Goal: Transaction & Acquisition: Purchase product/service

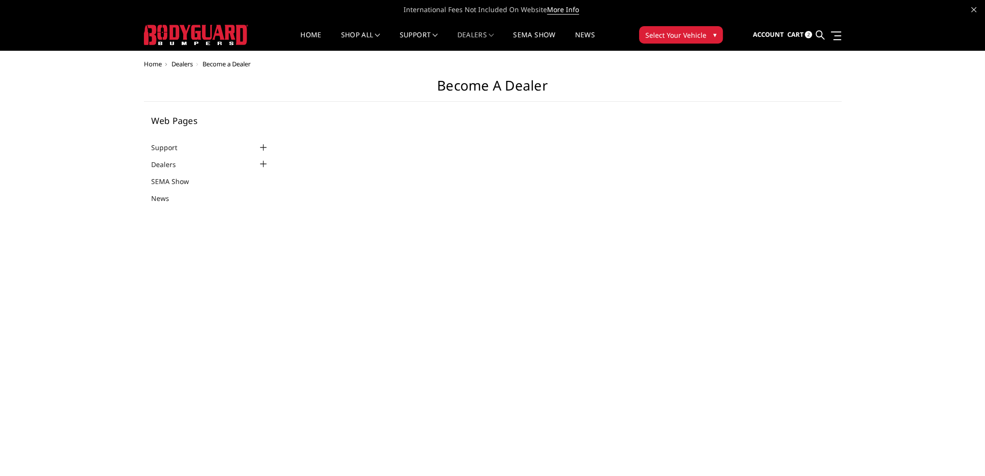
select select "US"
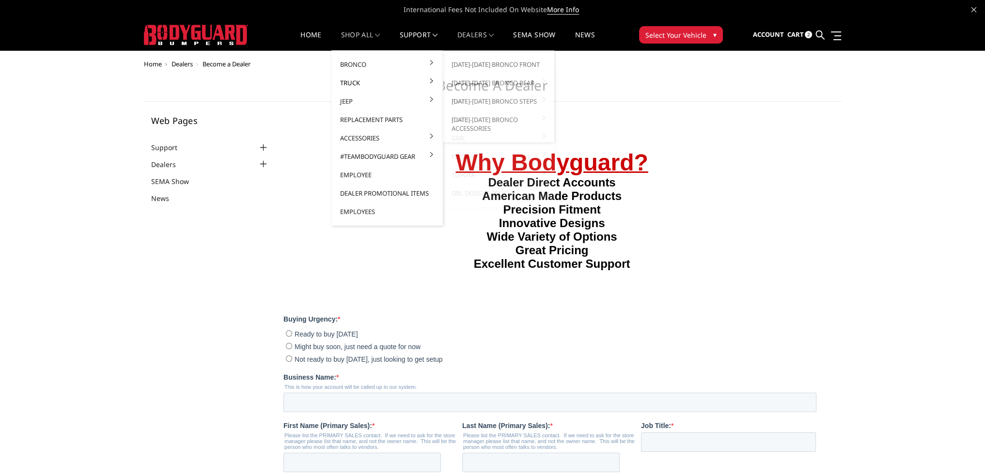
click at [372, 79] on link "Truck" at bounding box center [387, 83] width 104 height 18
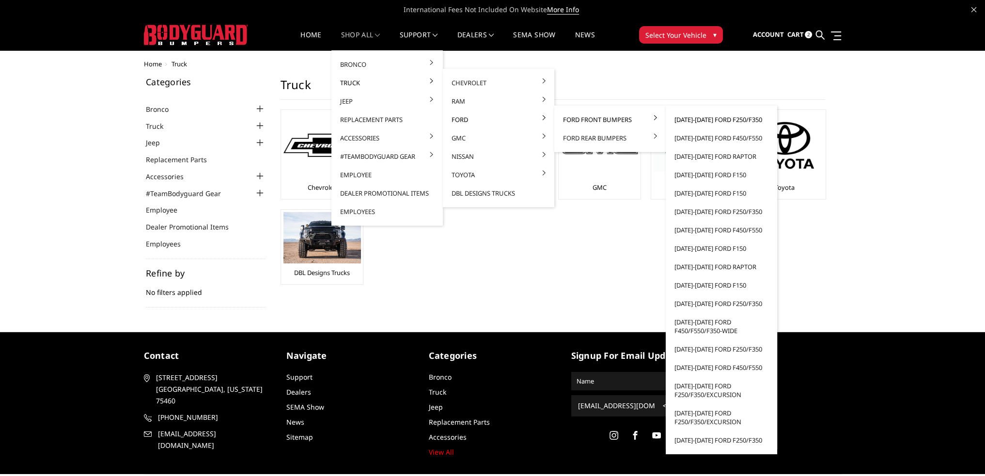
click at [707, 119] on link "[DATE]-[DATE] Ford F250/F350" at bounding box center [722, 119] width 104 height 18
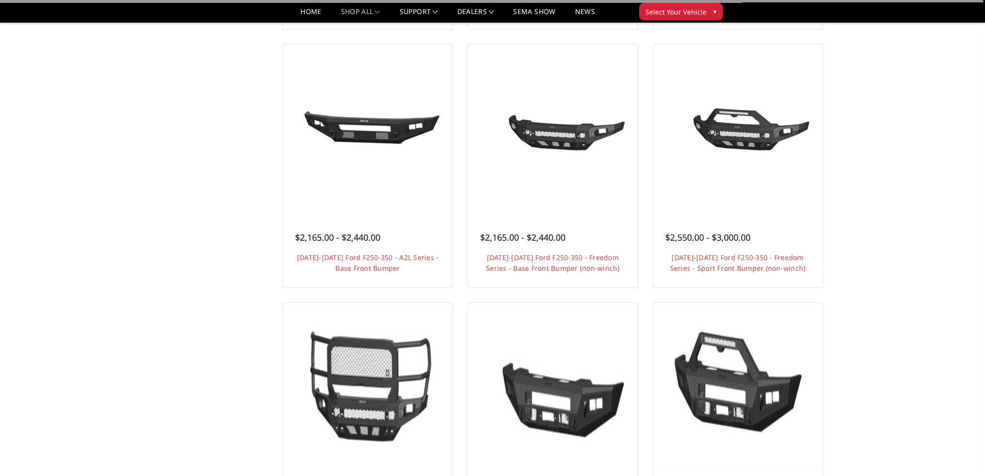
scroll to position [339, 0]
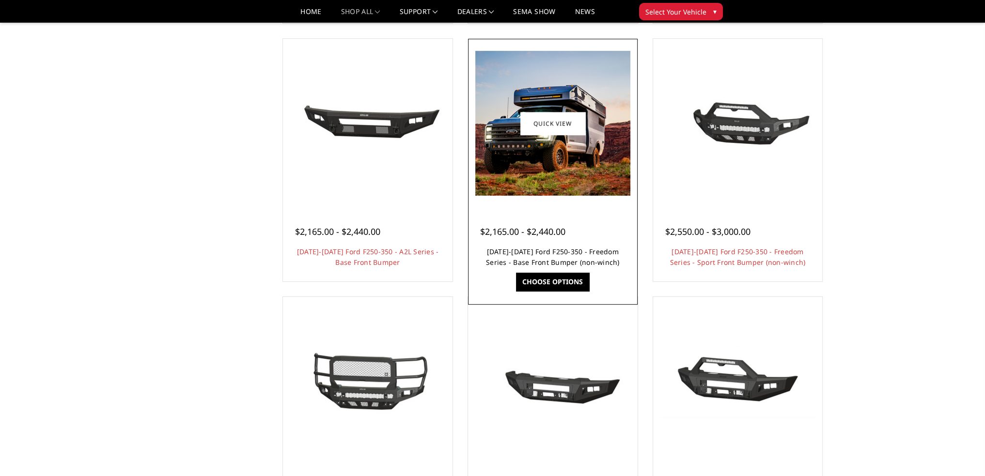
click at [560, 251] on link "2023-2025 Ford F250-350 - Freedom Series - Base Front Bumper (non-winch)" at bounding box center [553, 257] width 134 height 20
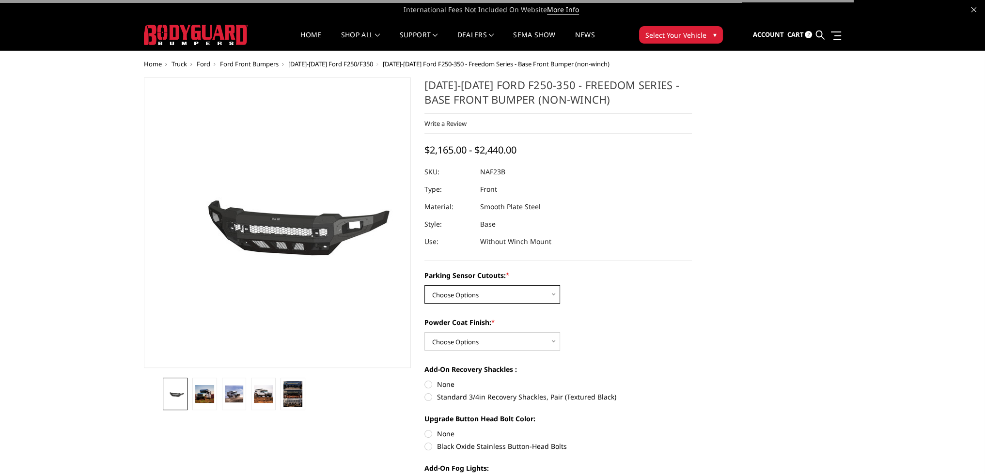
click at [474, 298] on select "Choose Options No - Without Parking Sensor Cutouts Yes - With Parking Sensor Cu…" at bounding box center [492, 294] width 136 height 18
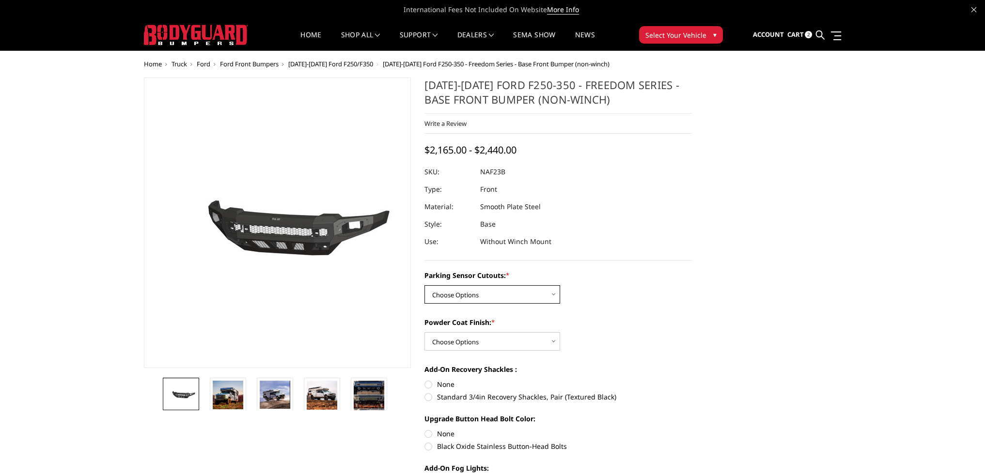
select select "2563"
click at [424, 285] on select "Choose Options No - Without Parking Sensor Cutouts Yes - With Parking Sensor Cu…" at bounding box center [492, 294] width 136 height 18
click at [464, 337] on select "Choose Options Bare Metal Textured Black Powder Coat" at bounding box center [492, 341] width 136 height 18
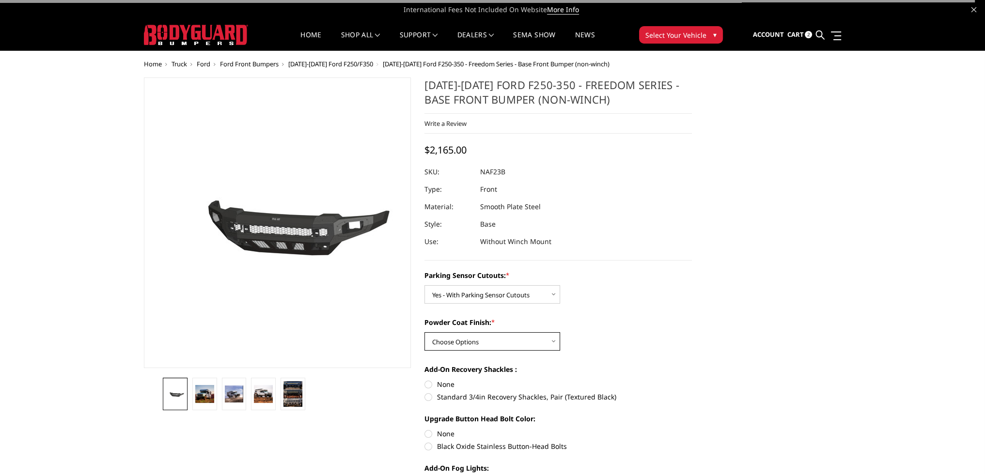
select select "2565"
click at [424, 332] on select "Choose Options Bare Metal Textured Black Powder Coat" at bounding box center [492, 341] width 136 height 18
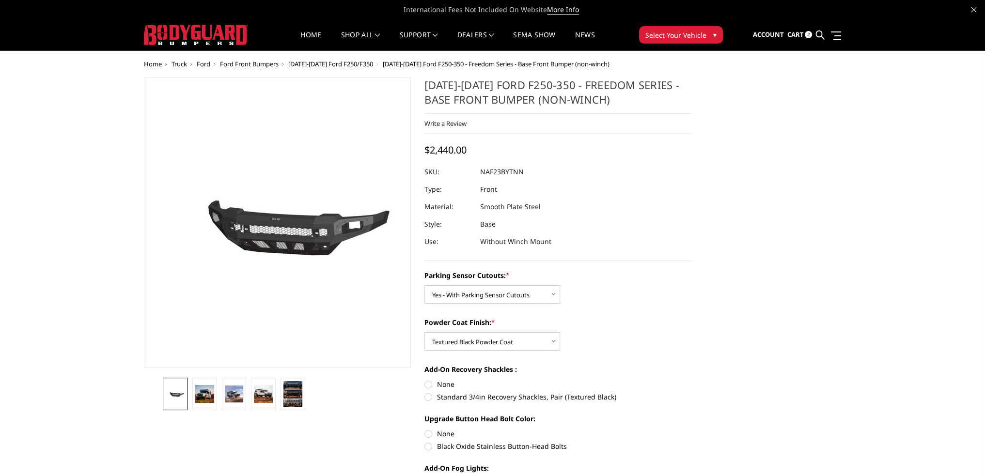
click at [331, 67] on span "[DATE]-[DATE] Ford F250/F350" at bounding box center [330, 64] width 85 height 9
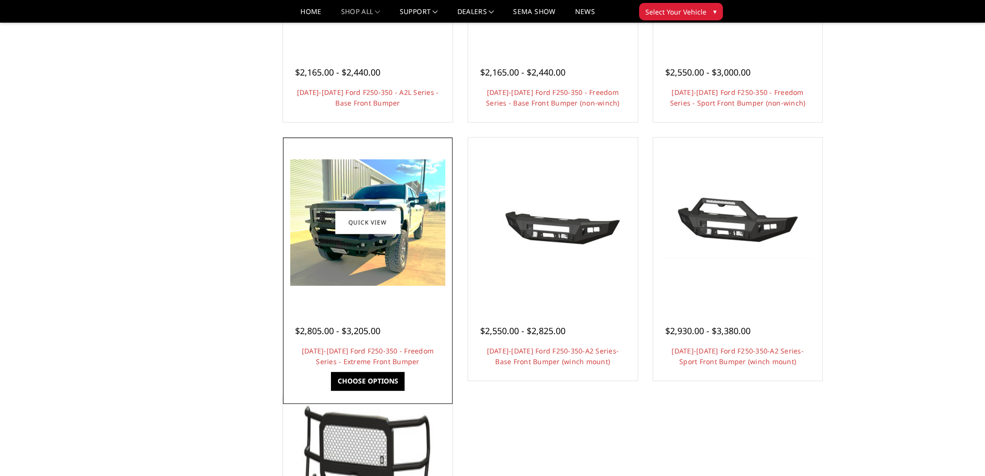
scroll to position [533, 0]
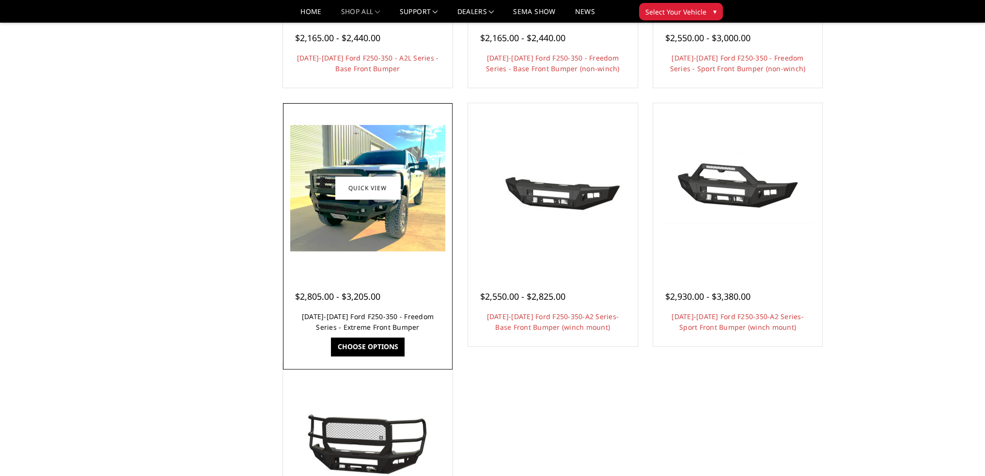
click at [374, 321] on link "[DATE]-[DATE] Ford F250-350 - Freedom Series - Extreme Front Bumper" at bounding box center [368, 322] width 132 height 20
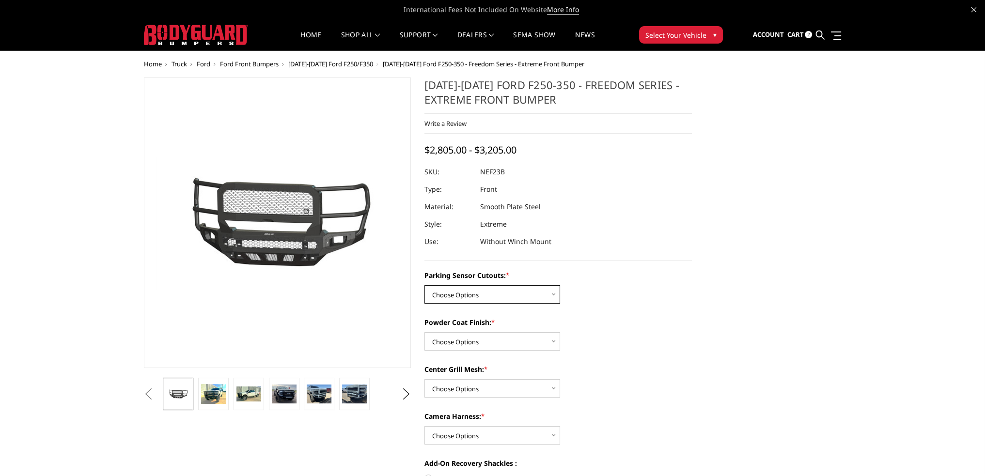
click at [469, 300] on select "Choose Options No - Without Parking Sensor Cutouts Yes - With Parking Sensor Cu…" at bounding box center [492, 294] width 136 height 18
select select "2583"
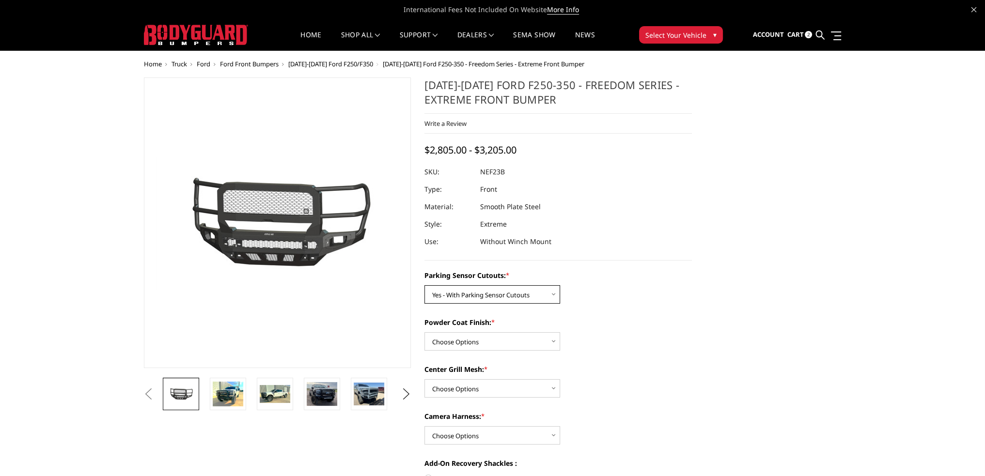
click at [424, 285] on select "Choose Options No - Without Parking Sensor Cutouts Yes - With Parking Sensor Cu…" at bounding box center [492, 294] width 136 height 18
drag, startPoint x: 465, startPoint y: 338, endPoint x: 465, endPoint y: 349, distance: 11.1
click at [465, 339] on select "Choose Options Bare Metal Textured Black Powder Coat" at bounding box center [492, 341] width 136 height 18
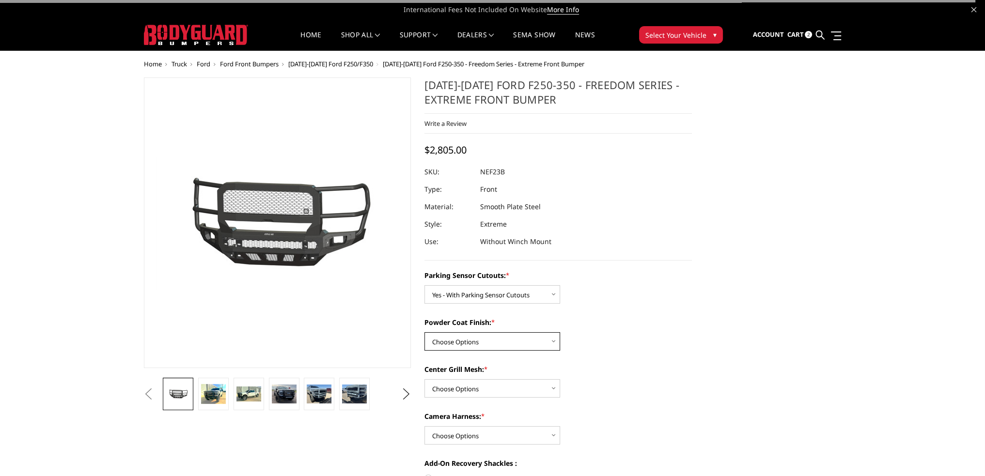
select select "2585"
click at [424, 332] on select "Choose Options Bare Metal Textured Black Powder Coat" at bounding box center [492, 341] width 136 height 18
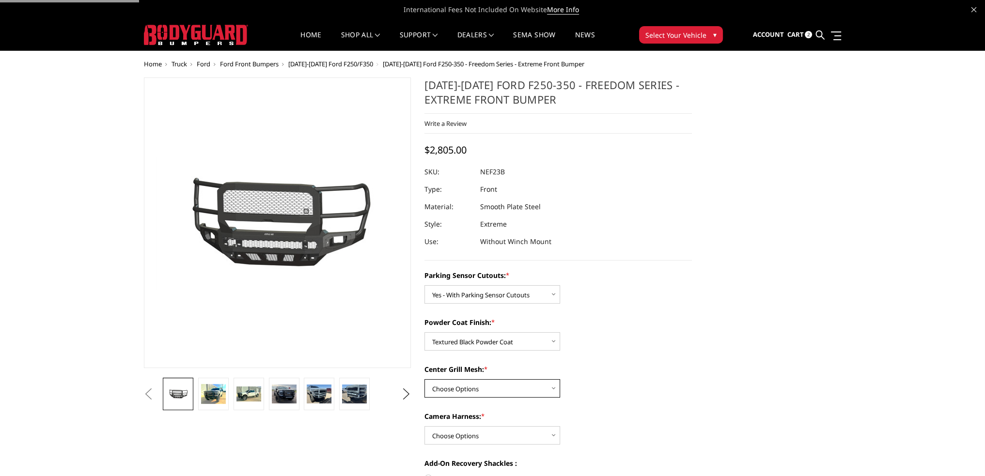
drag, startPoint x: 461, startPoint y: 387, endPoint x: 466, endPoint y: 397, distance: 10.6
click at [461, 388] on select "Choose Options With Center Grill Mesh Without Center Grill Mesh" at bounding box center [492, 388] width 136 height 18
select select "2586"
click at [424, 379] on select "Choose Options With Center Grill Mesh Without Center Grill Mesh" at bounding box center [492, 388] width 136 height 18
click at [461, 435] on select "Choose Options WITH Camera Harness WITHOUT Camera Harness" at bounding box center [492, 435] width 136 height 18
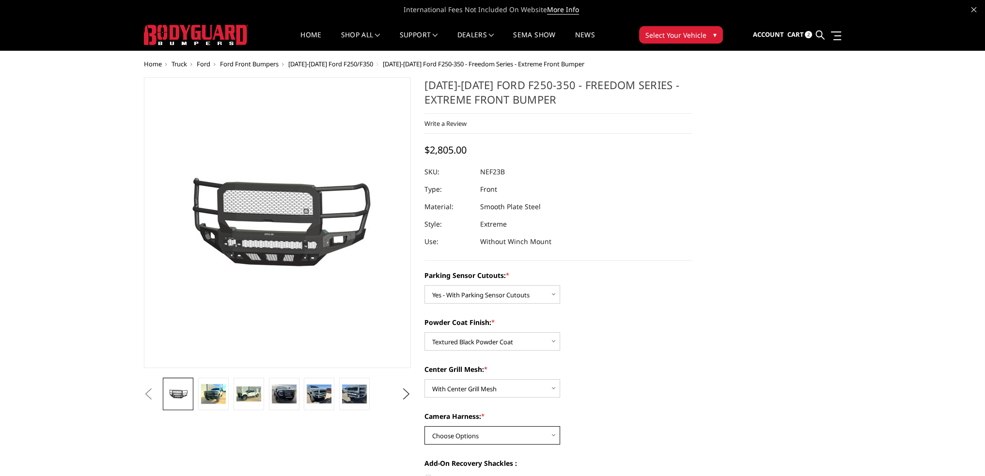
select select "2588"
click at [424, 426] on select "Choose Options WITH Camera Harness WITHOUT Camera Harness" at bounding box center [492, 435] width 136 height 18
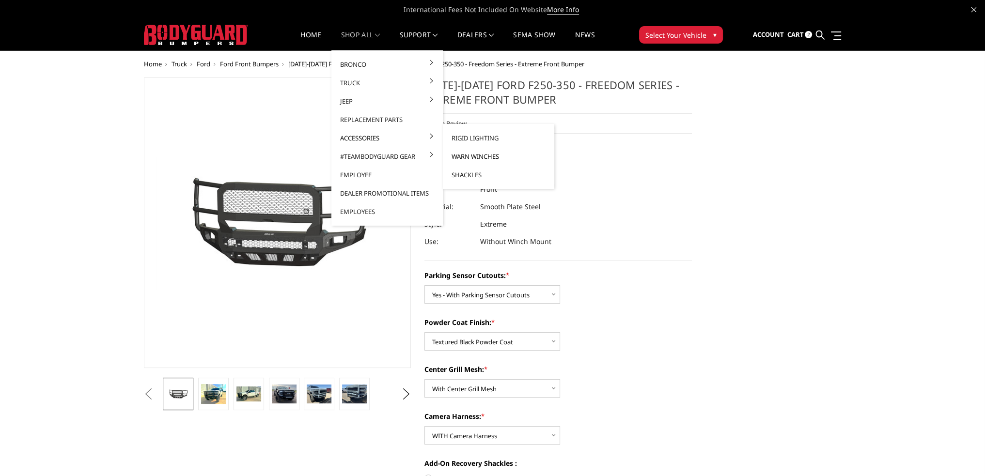
click at [468, 156] on link "Warn Winches" at bounding box center [499, 156] width 104 height 18
